Goal: Information Seeking & Learning: Check status

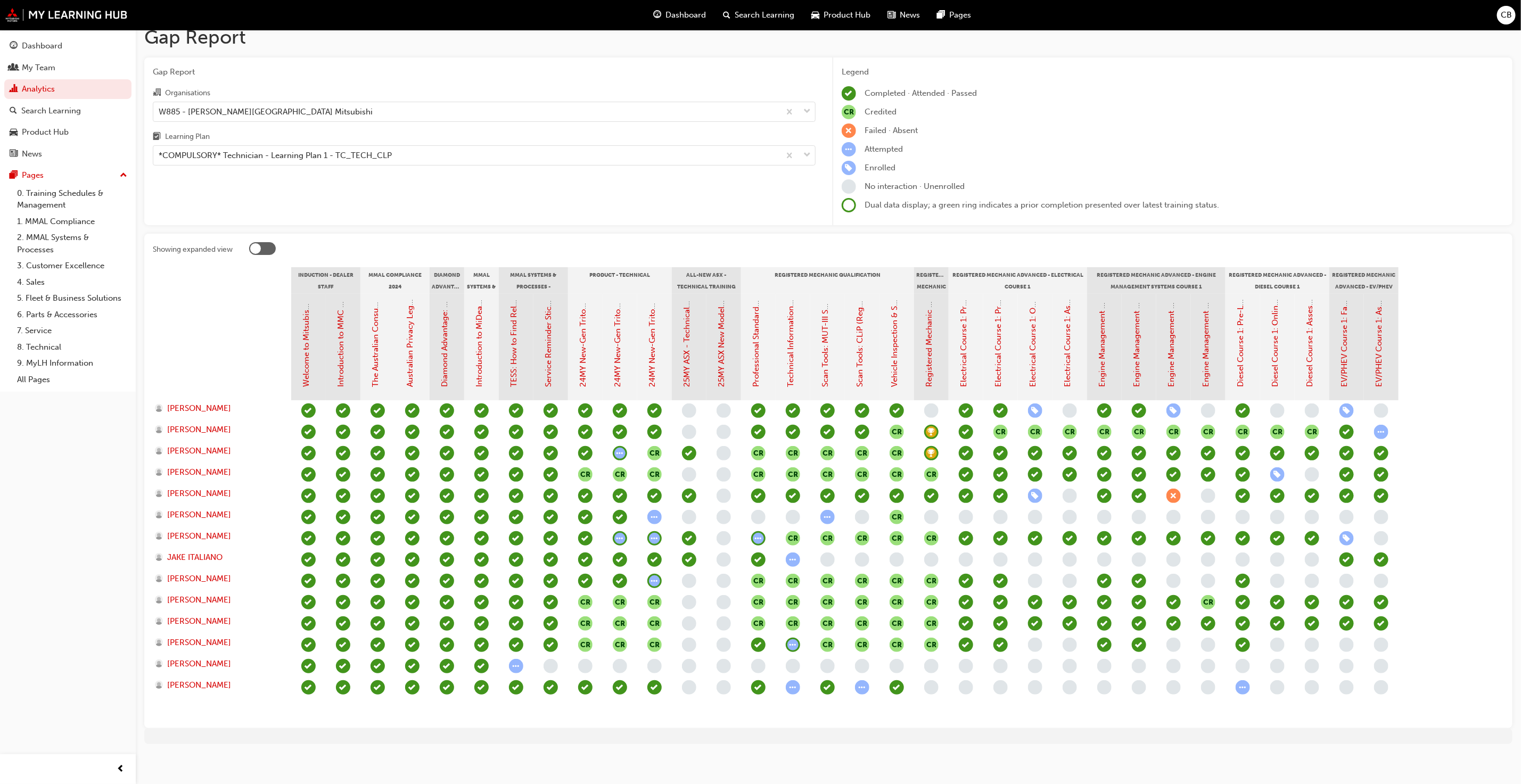
scroll to position [17, 0]
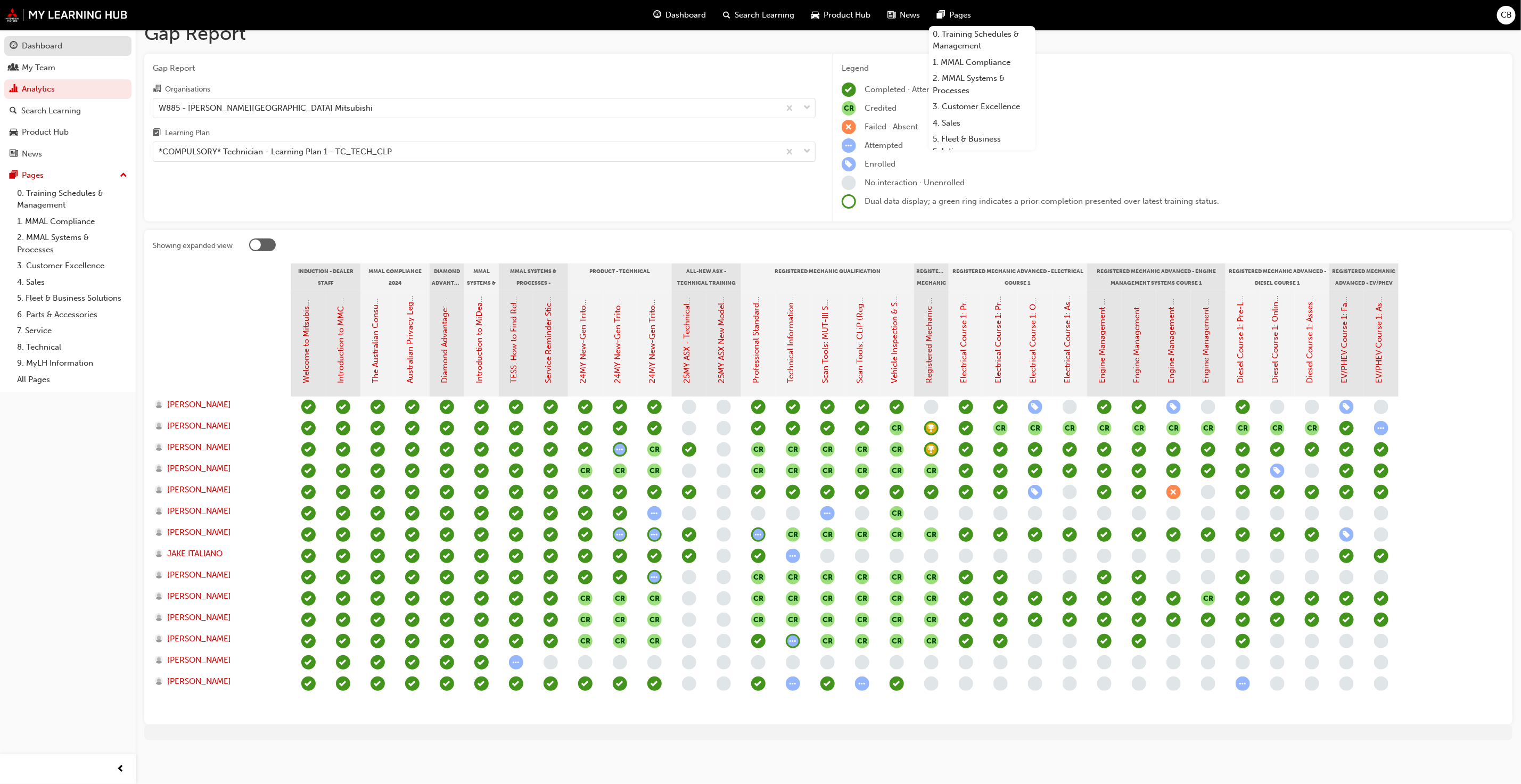
click at [34, 50] on div "Dashboard" at bounding box center [41, 45] width 40 height 12
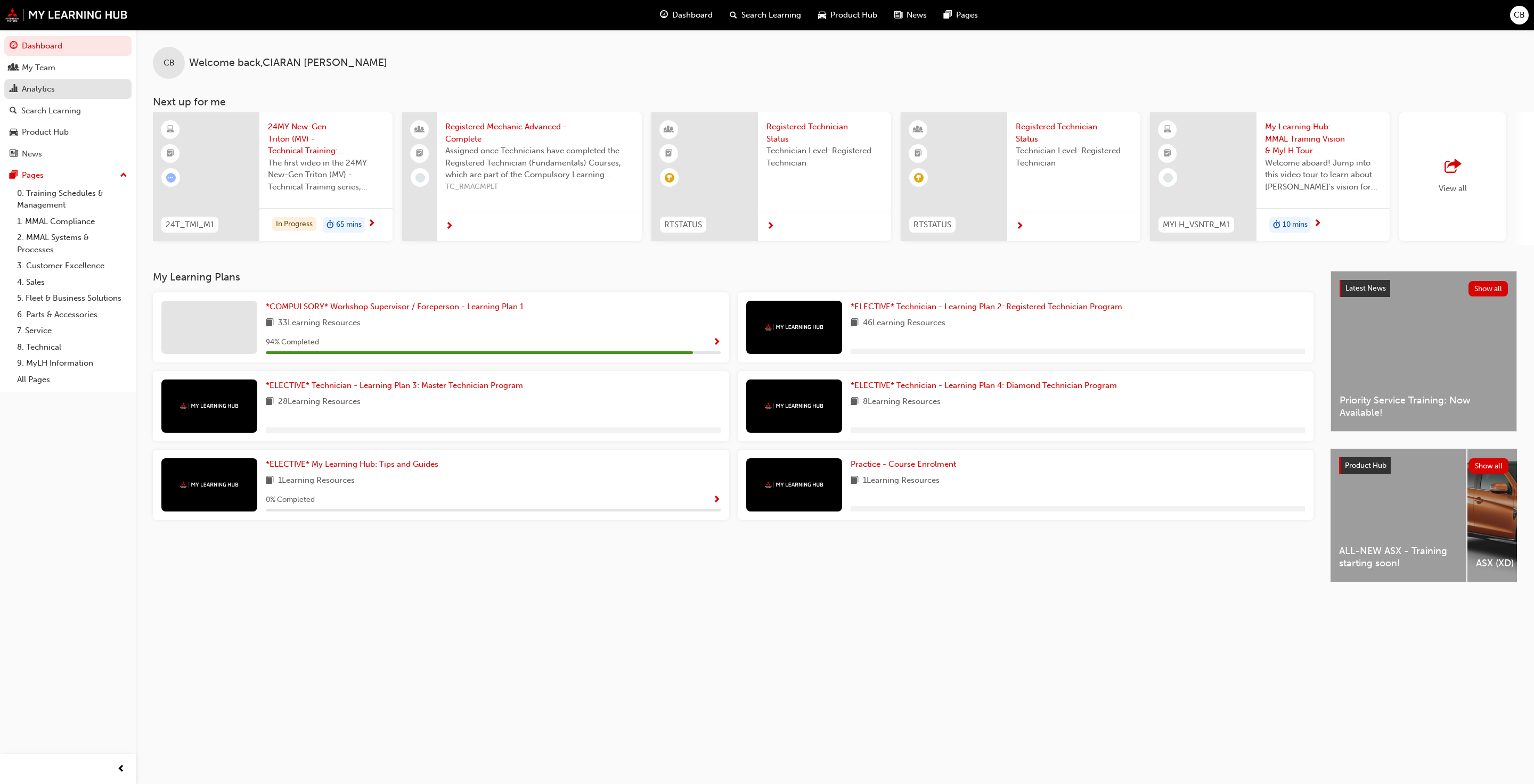
click at [58, 84] on div "Analytics" at bounding box center [68, 89] width 117 height 13
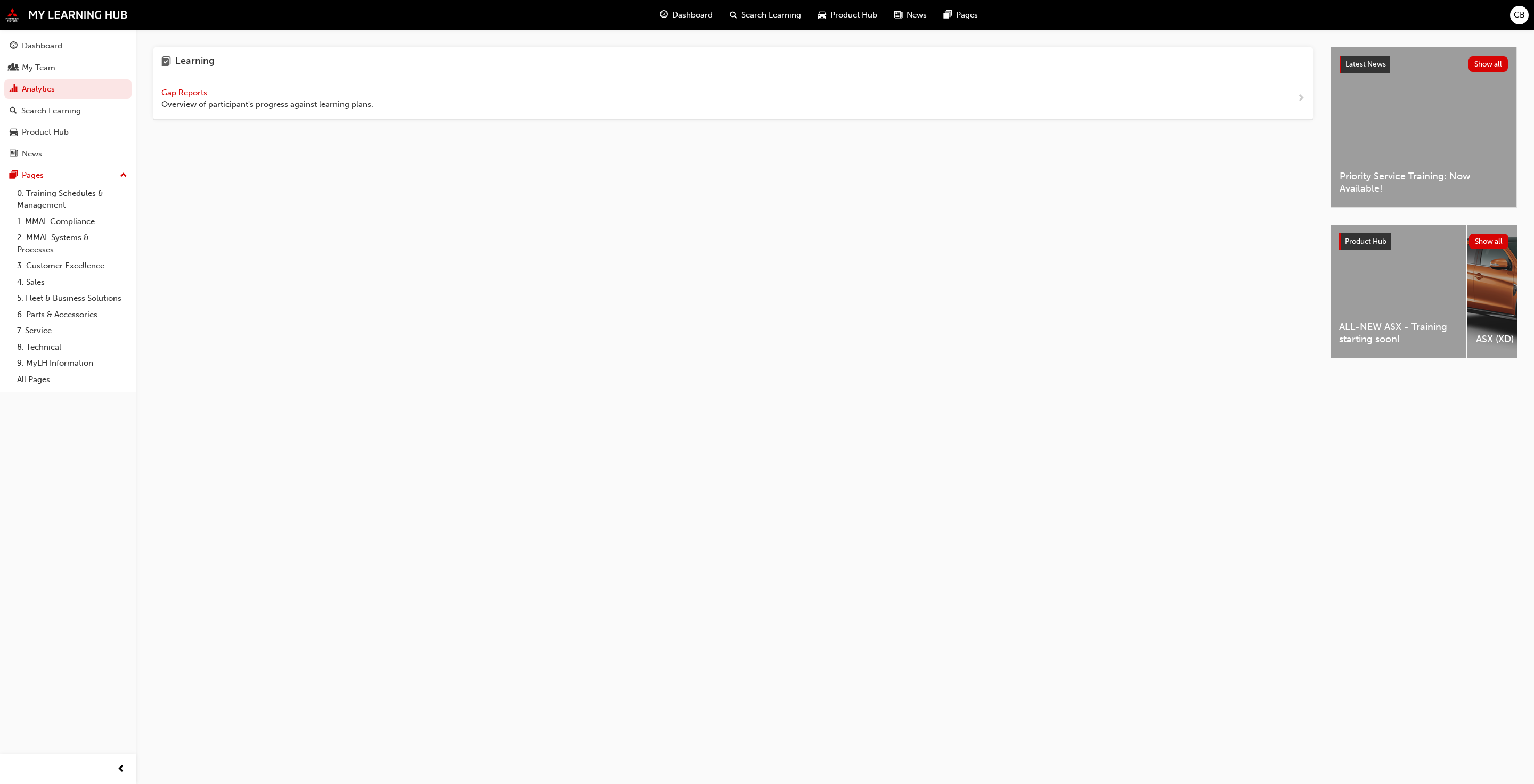
click at [208, 90] on span "Gap Reports" at bounding box center [185, 93] width 48 height 10
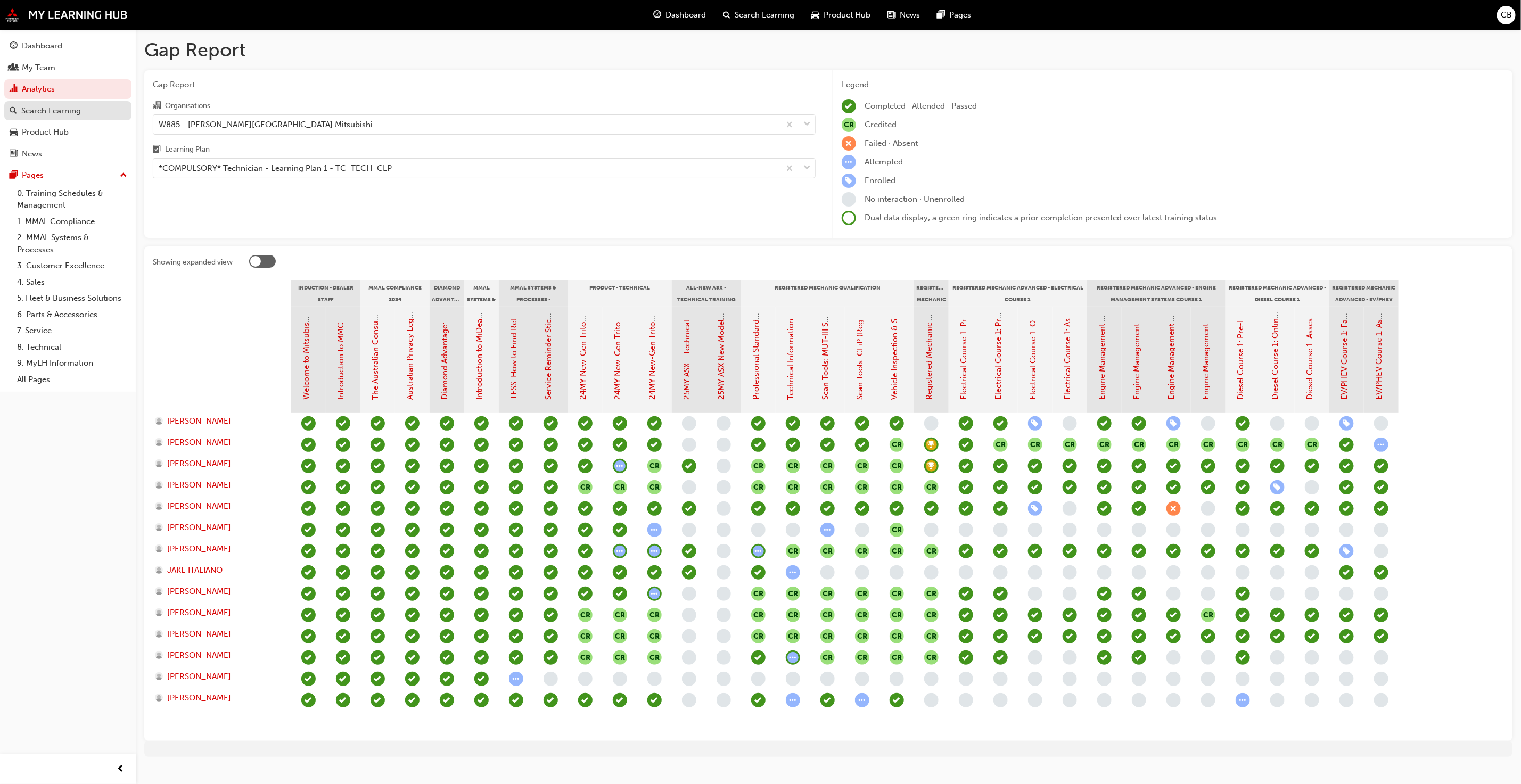
click at [49, 104] on link "Search Learning" at bounding box center [68, 111] width 127 height 20
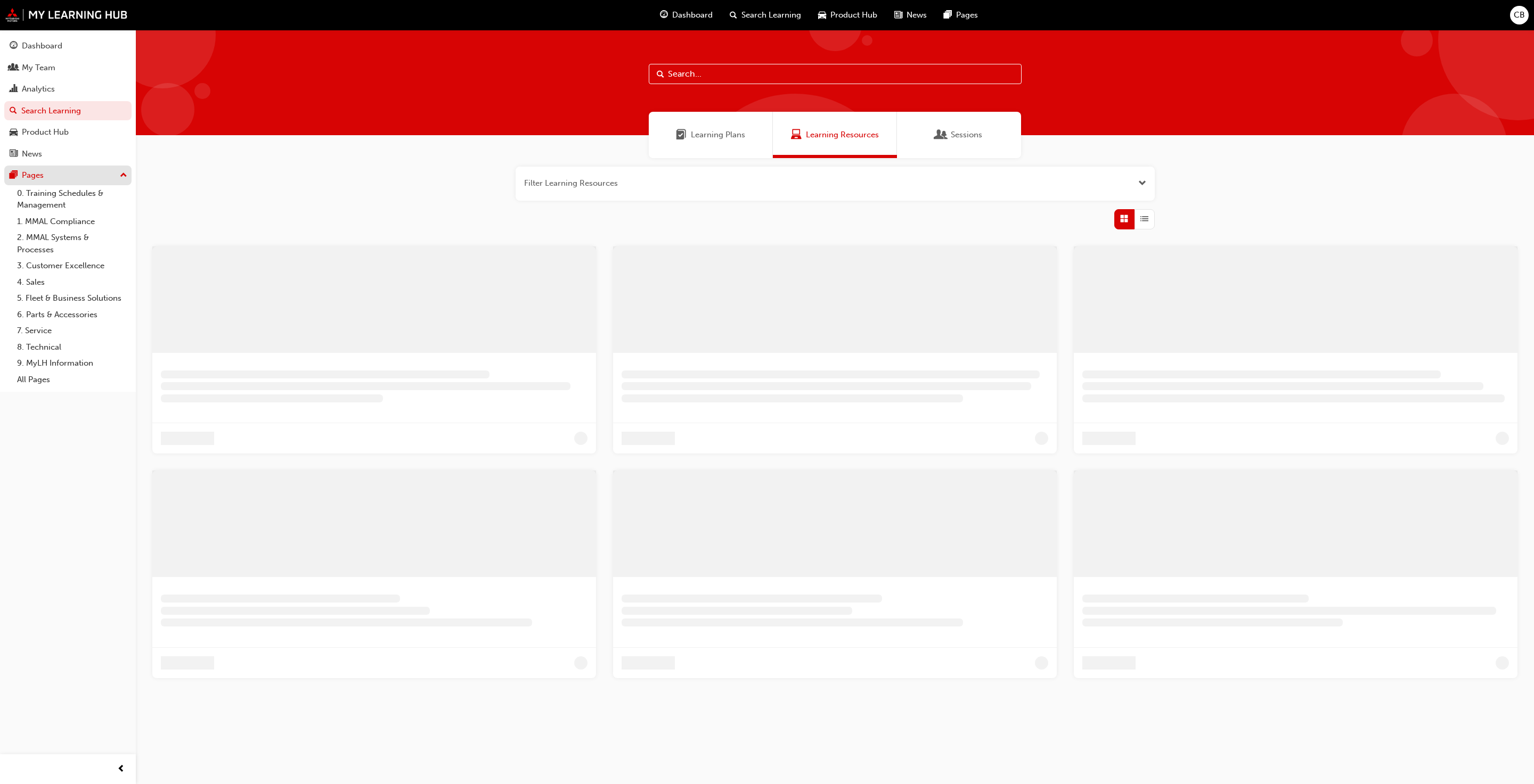
click at [53, 185] on button "Pages" at bounding box center [68, 175] width 127 height 20
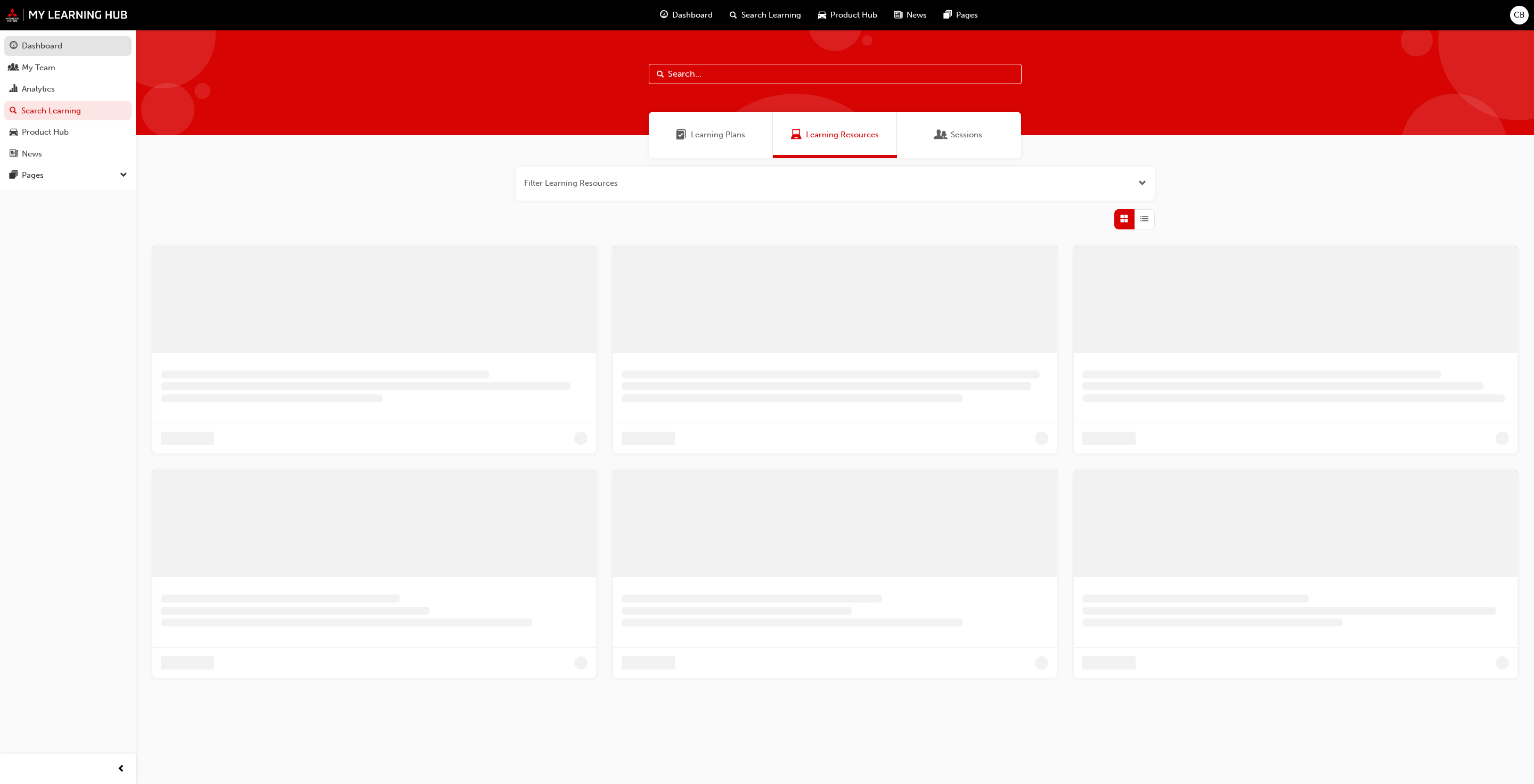
click at [55, 45] on div "Dashboard" at bounding box center [41, 45] width 40 height 12
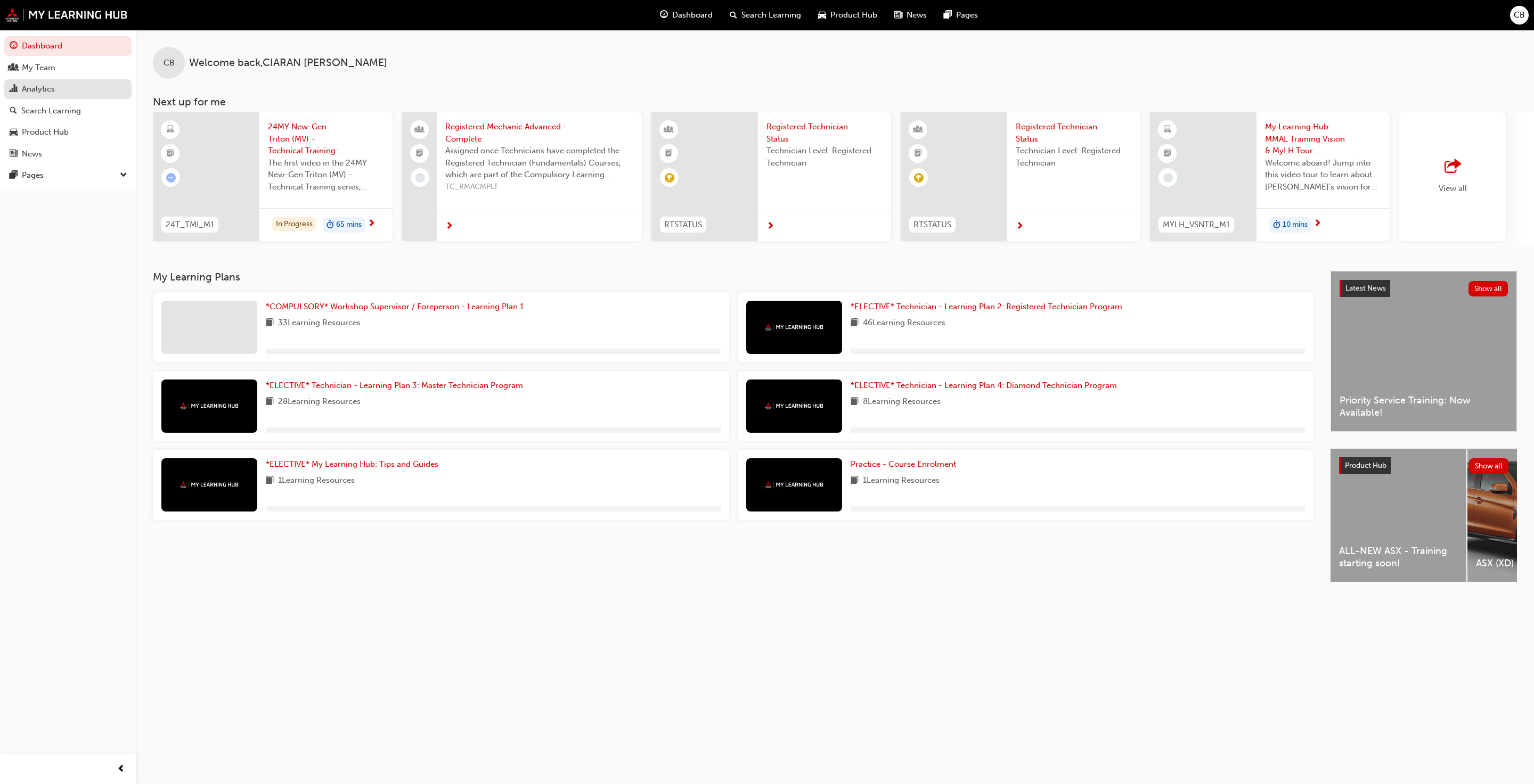
click at [55, 88] on div "Analytics" at bounding box center [38, 89] width 33 height 12
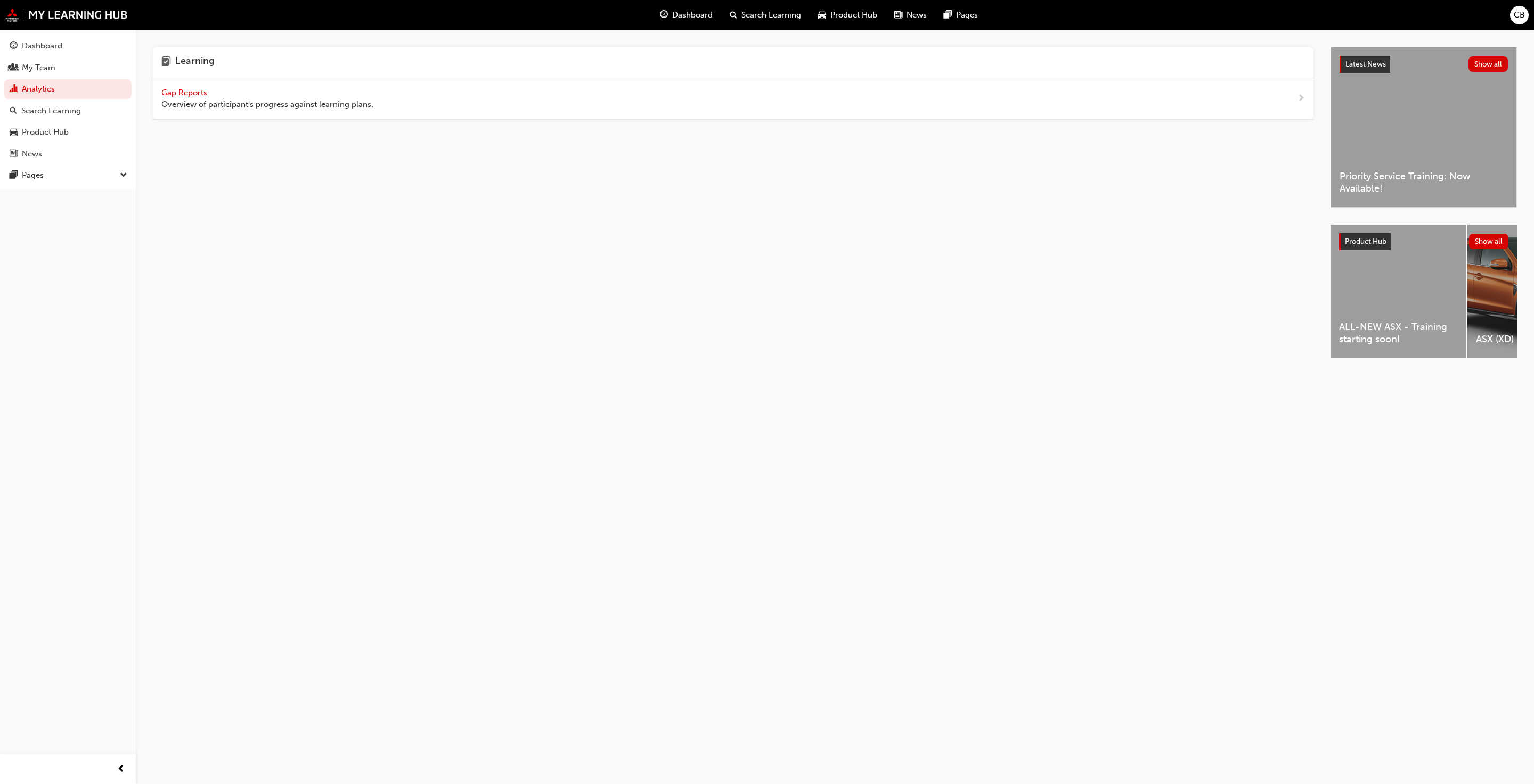
click at [188, 94] on span "Gap Reports" at bounding box center [185, 93] width 48 height 10
